Goal: Navigation & Orientation: Find specific page/section

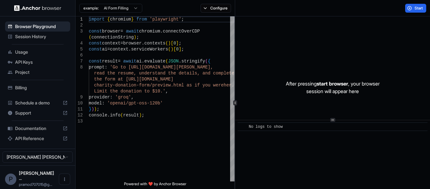
click at [48, 72] on span "Project" at bounding box center [41, 72] width 53 height 6
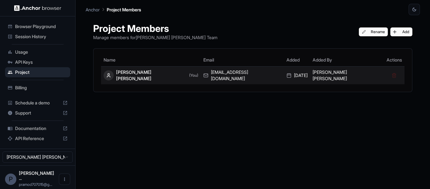
click at [207, 79] on td "[EMAIL_ADDRESS][DOMAIN_NAME]" at bounding box center [242, 75] width 83 height 18
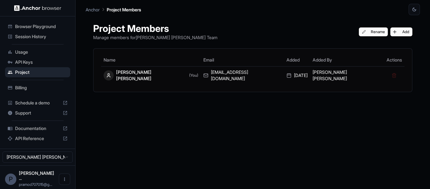
click at [35, 27] on span "Browser Playground" at bounding box center [41, 26] width 53 height 6
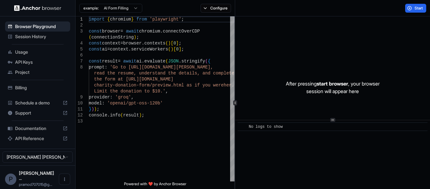
click at [40, 35] on span "Session History" at bounding box center [41, 36] width 53 height 6
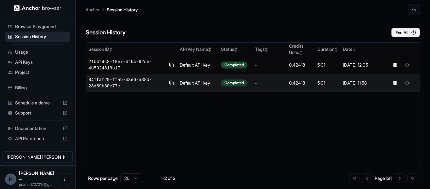
click at [238, 81] on div "Completed" at bounding box center [234, 82] width 26 height 7
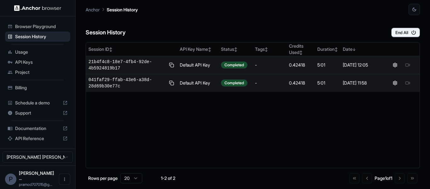
click at [198, 64] on td "Default API Key" at bounding box center [197, 65] width 41 height 18
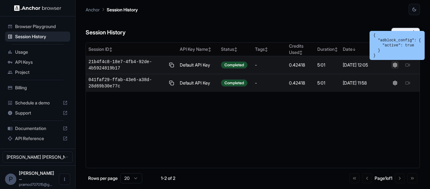
click at [396, 64] on button at bounding box center [396, 65] width 8 height 8
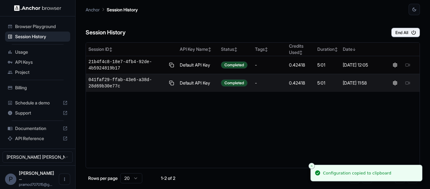
click at [266, 78] on td "-" at bounding box center [270, 83] width 34 height 18
click at [246, 81] on div "Completed" at bounding box center [234, 82] width 26 height 7
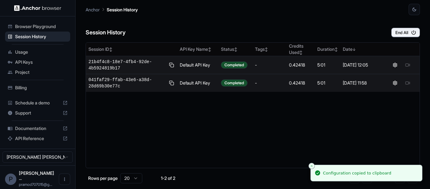
click at [409, 64] on div at bounding box center [401, 65] width 31 height 8
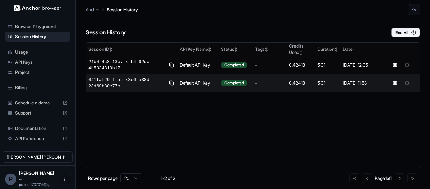
click at [39, 91] on div "Billing" at bounding box center [37, 88] width 65 height 10
